Goal: Check status: Check status

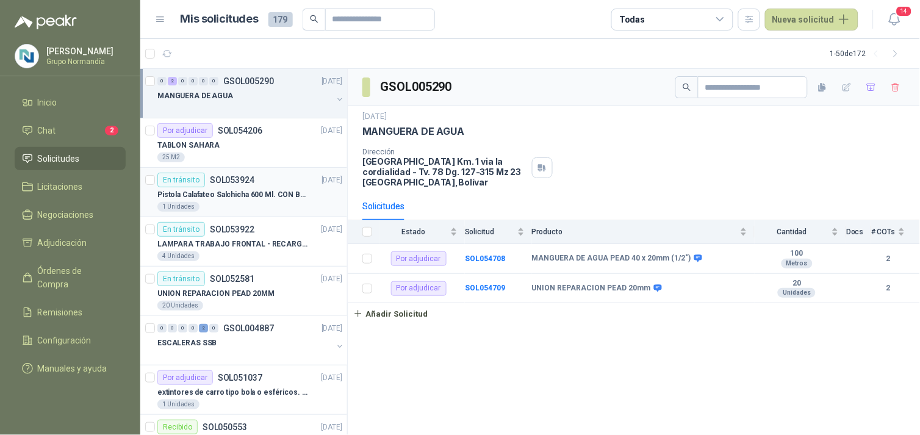
click at [263, 199] on p "Pistola Calafateo Salchicha 600 Ml. CON BOQUILLA" at bounding box center [233, 195] width 152 height 12
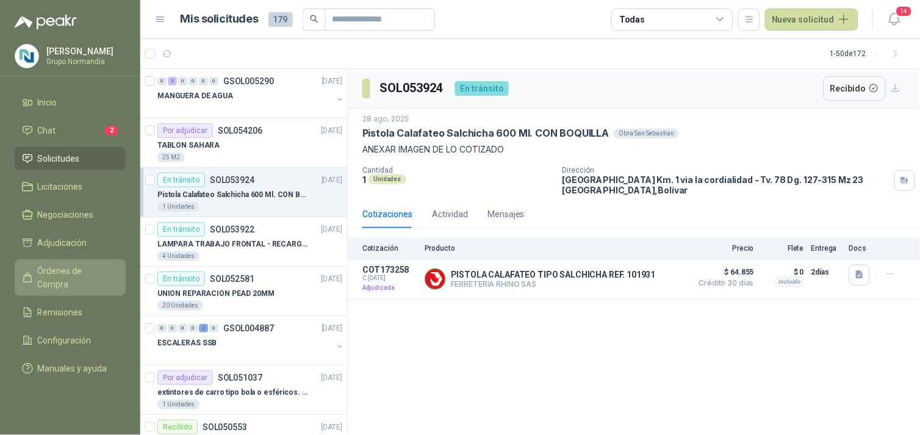
click at [57, 268] on span "Órdenes de Compra" at bounding box center [76, 277] width 76 height 27
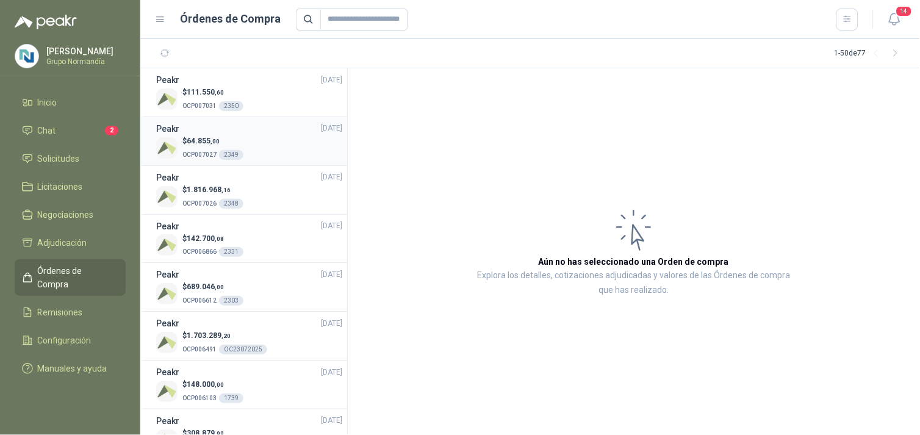
click at [257, 141] on div "$ 64.855 ,00 OCP007027 2349" at bounding box center [249, 147] width 186 height 25
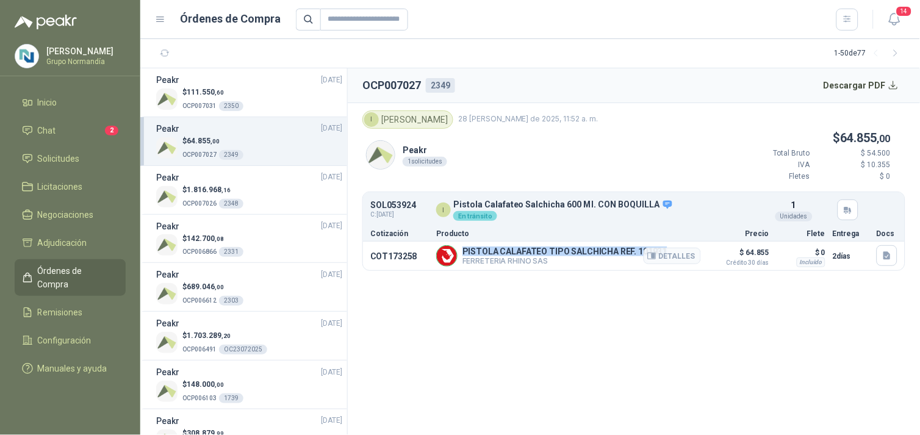
drag, startPoint x: 463, startPoint y: 249, endPoint x: 667, endPoint y: 244, distance: 203.1
click at [667, 244] on article "COT173258 PISTOLA CALAFATEO TIPO SALCHICHA REF. 101931 FERRETERIA RHINO SAS Det…" at bounding box center [634, 255] width 542 height 29
copy p "PISTOLA CALAFATEO TIPO SALCHICHA REF. 101931"
